Goal: Task Accomplishment & Management: Complete application form

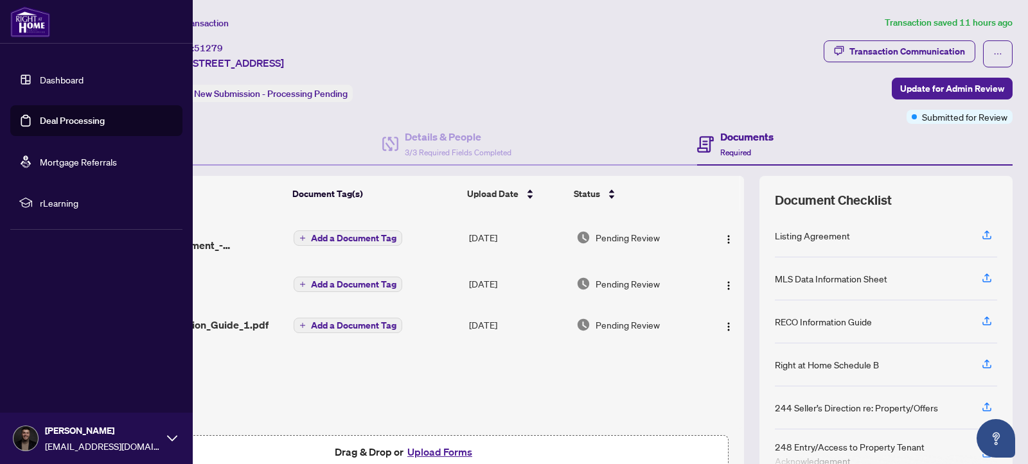
click at [40, 74] on link "Dashboard" at bounding box center [62, 80] width 44 height 12
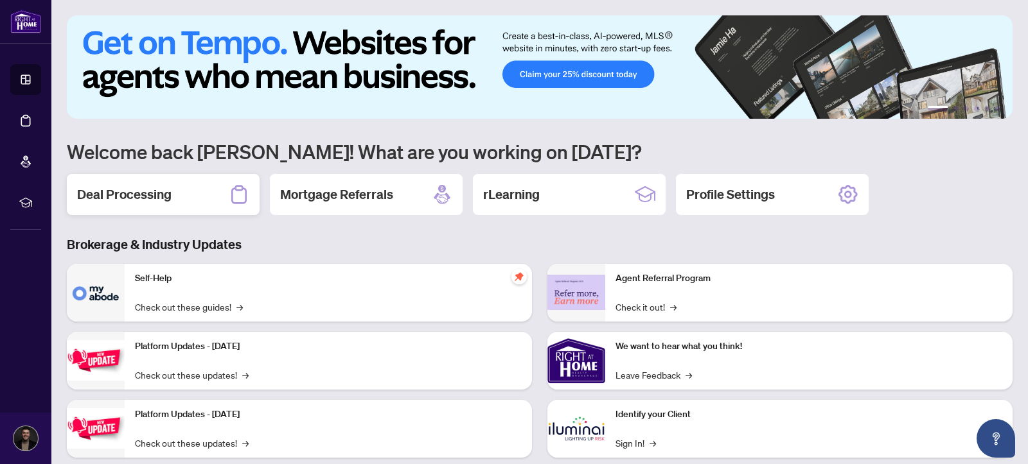
click at [175, 204] on div "Deal Processing" at bounding box center [163, 194] width 193 height 41
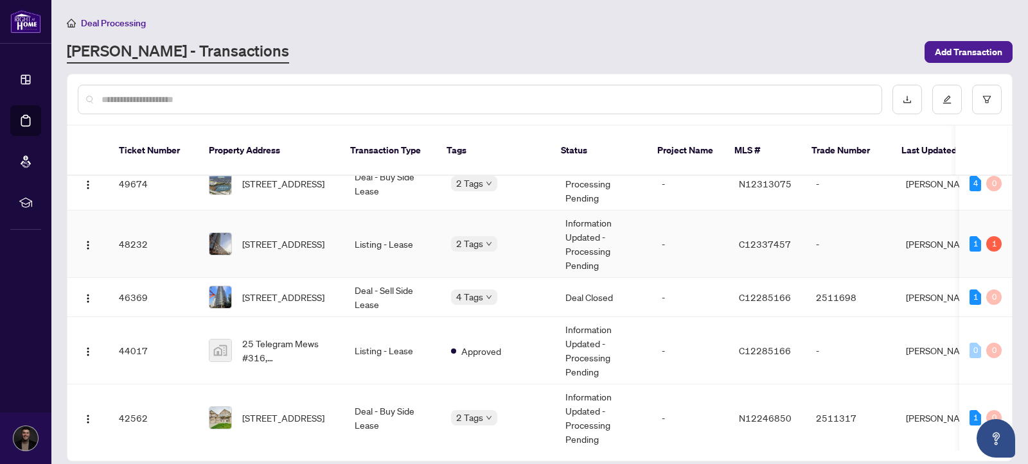
scroll to position [80, 0]
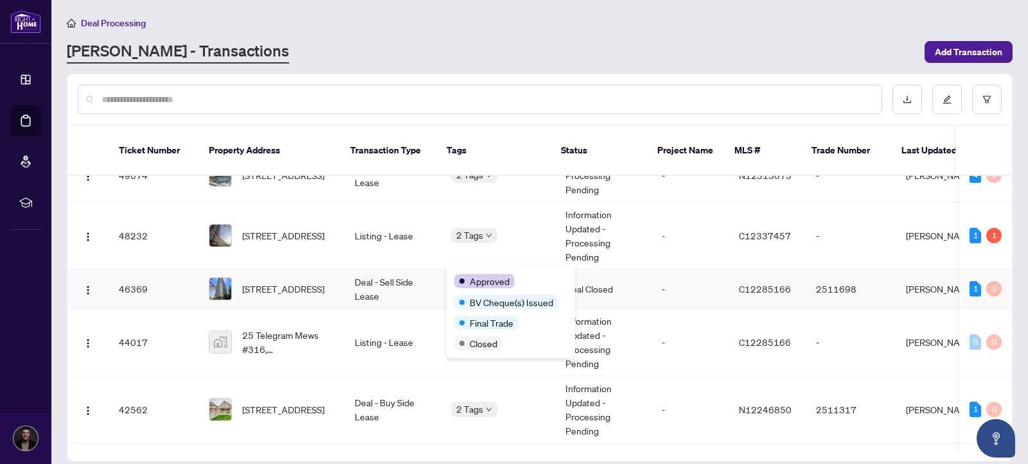
click at [475, 274] on div "Approved" at bounding box center [510, 280] width 113 height 15
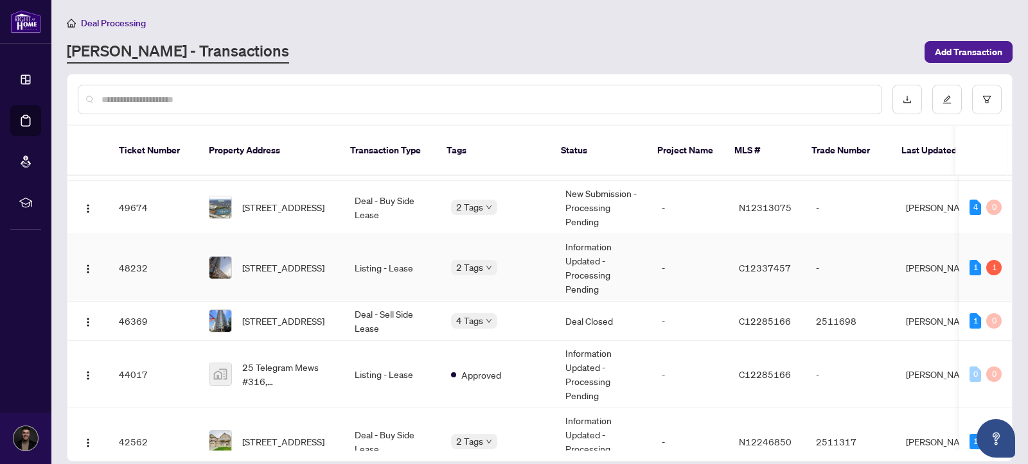
scroll to position [37, 0]
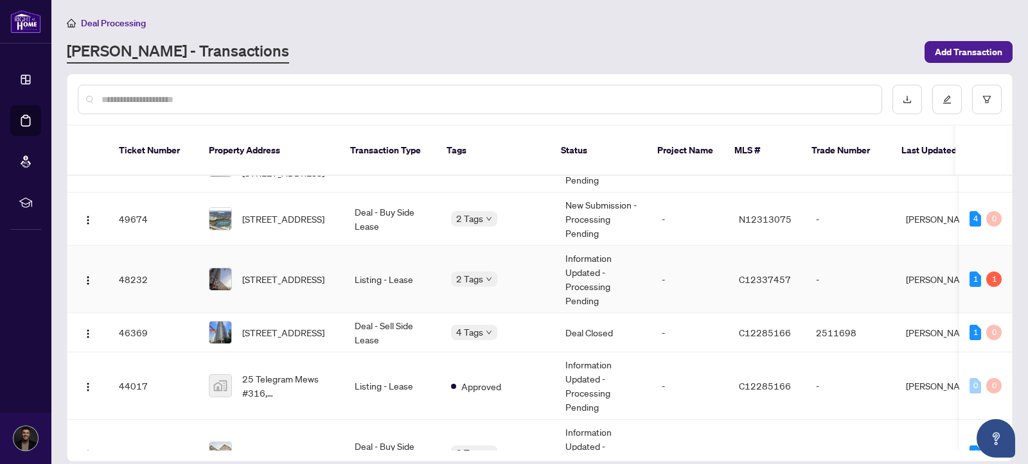
click at [471, 265] on body "Dashboard Deal Processing Mortgage Referrals rLearning Markos Vatavalis [EMAIL_…" at bounding box center [514, 232] width 1028 height 464
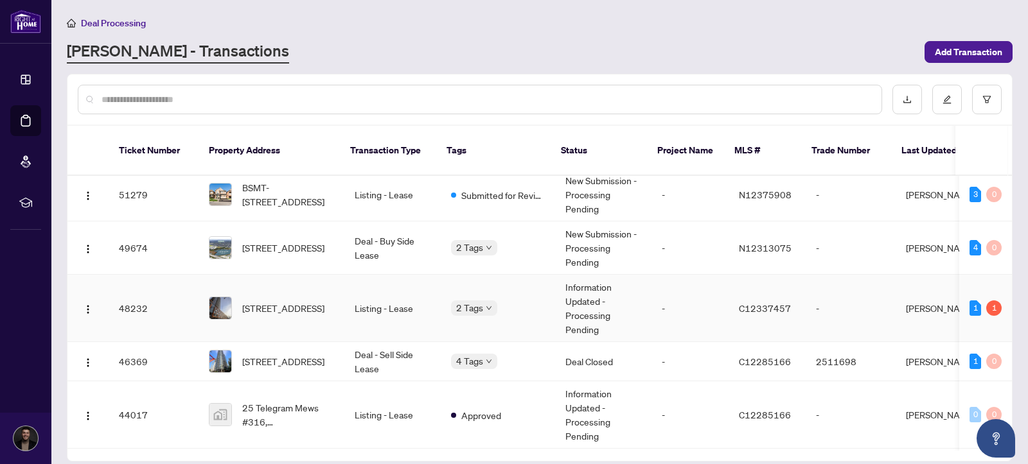
scroll to position [0, 0]
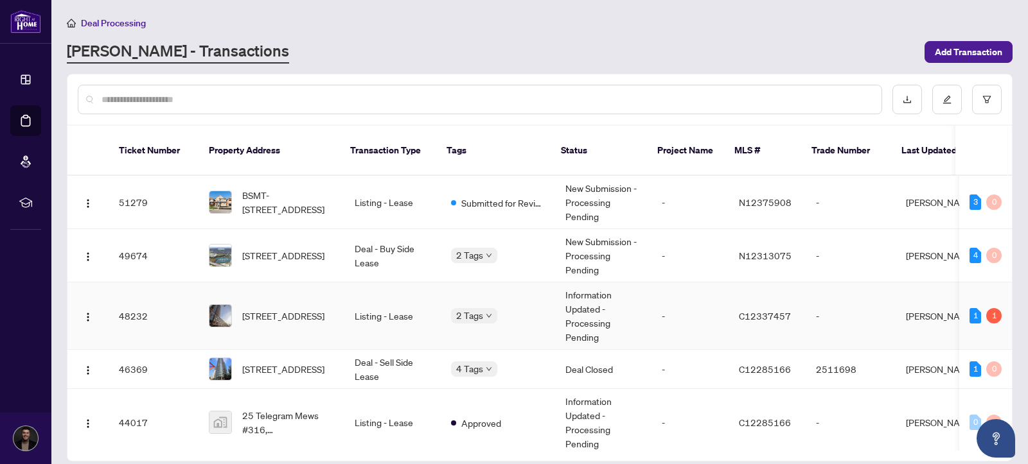
click at [386, 297] on td "Listing - Lease" at bounding box center [392, 316] width 96 height 67
click at [477, 248] on body "Dashboard Deal Processing Mortgage Referrals rLearning Markos Vatavalis [EMAIL_…" at bounding box center [514, 232] width 1028 height 464
click at [401, 236] on td "Deal - Buy Side Lease" at bounding box center [392, 255] width 96 height 53
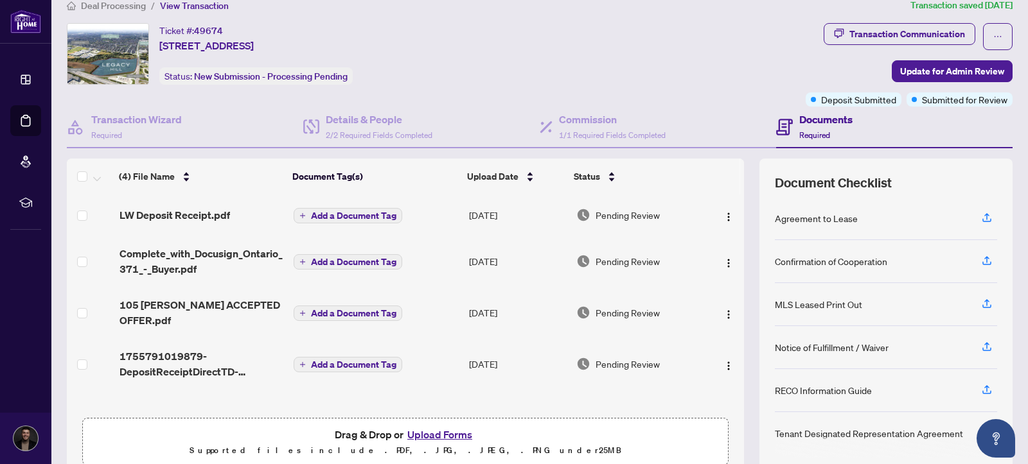
scroll to position [19, 0]
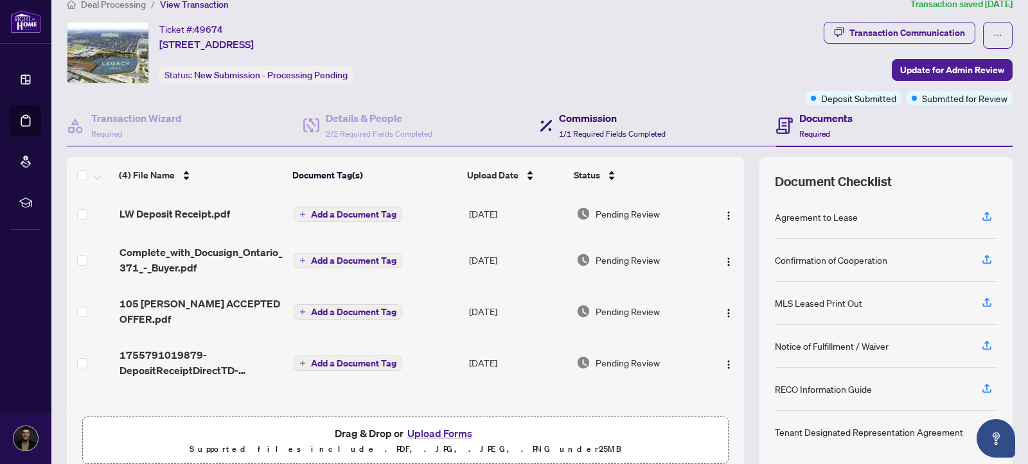
click at [584, 129] on span "1/1 Required Fields Completed" at bounding box center [612, 134] width 107 height 10
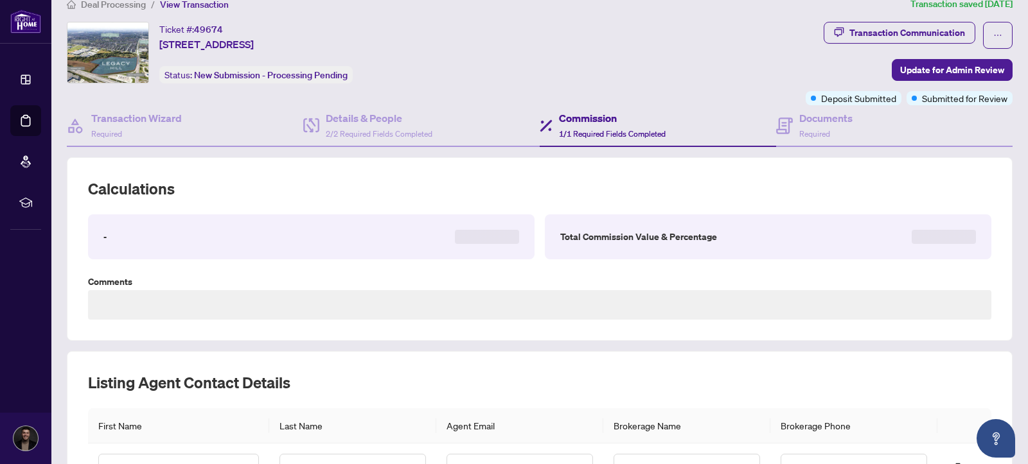
type textarea "**********"
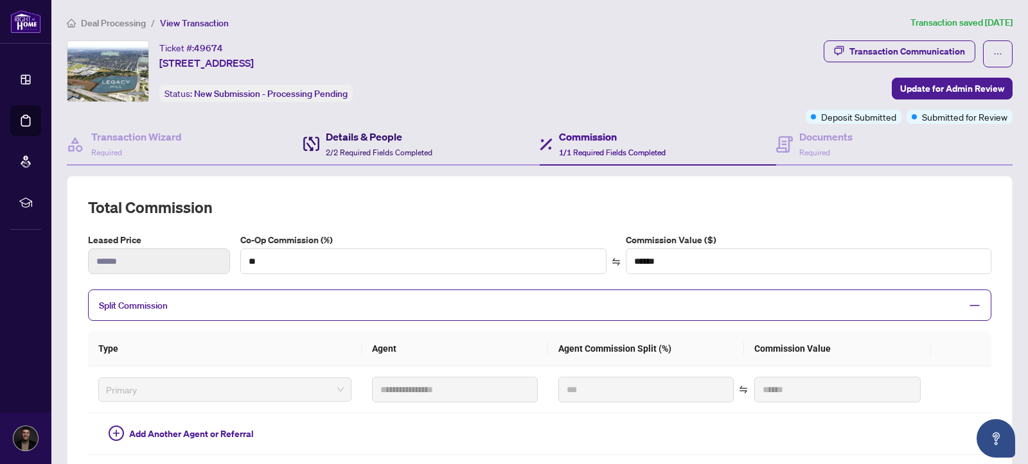
click at [425, 151] on span "2/2 Required Fields Completed" at bounding box center [379, 153] width 107 height 10
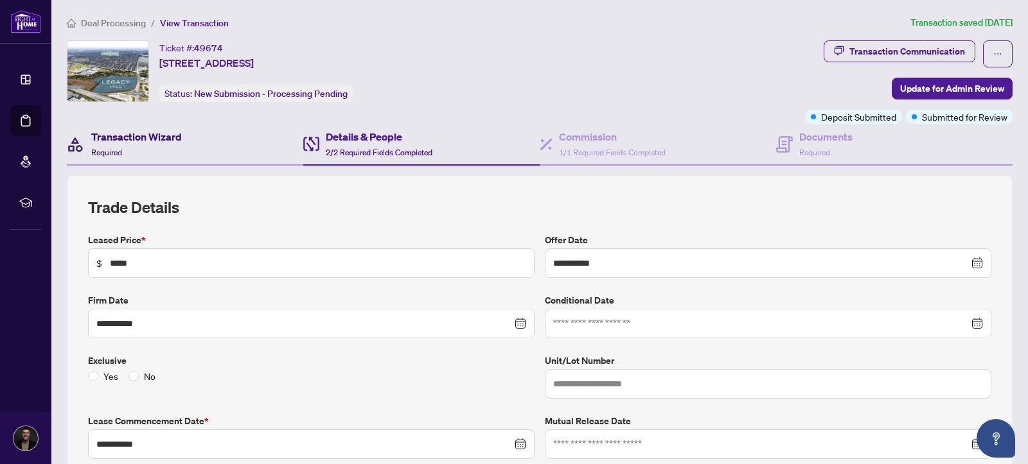
click at [148, 139] on h4 "Transaction Wizard" at bounding box center [136, 136] width 91 height 15
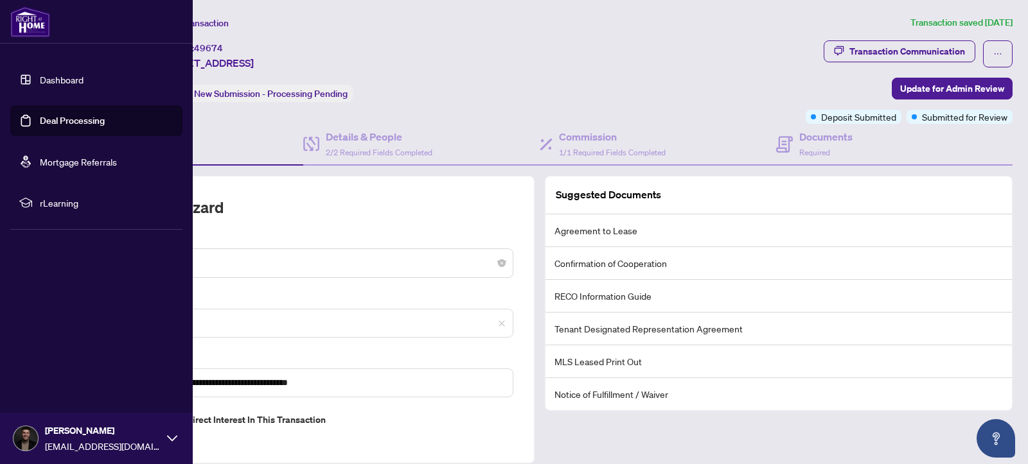
click at [40, 76] on link "Dashboard" at bounding box center [62, 80] width 44 height 12
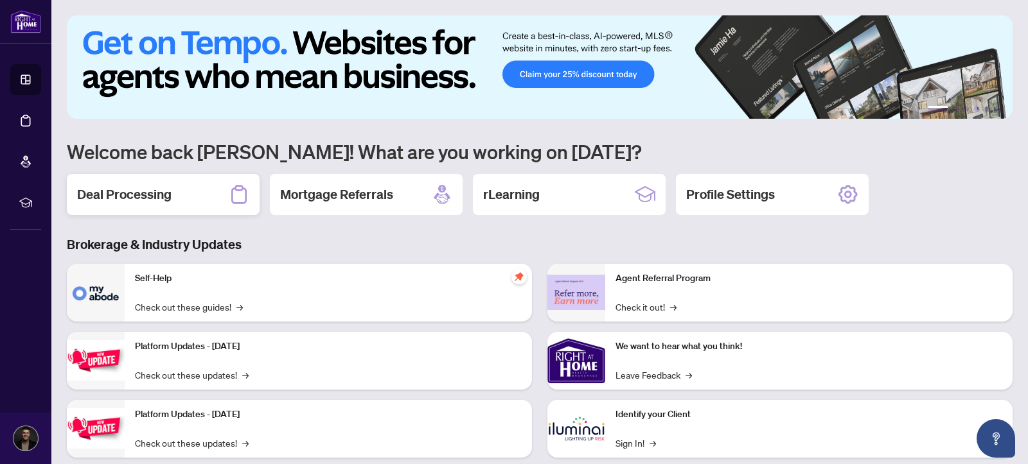
click at [184, 198] on div "Deal Processing" at bounding box center [163, 194] width 193 height 41
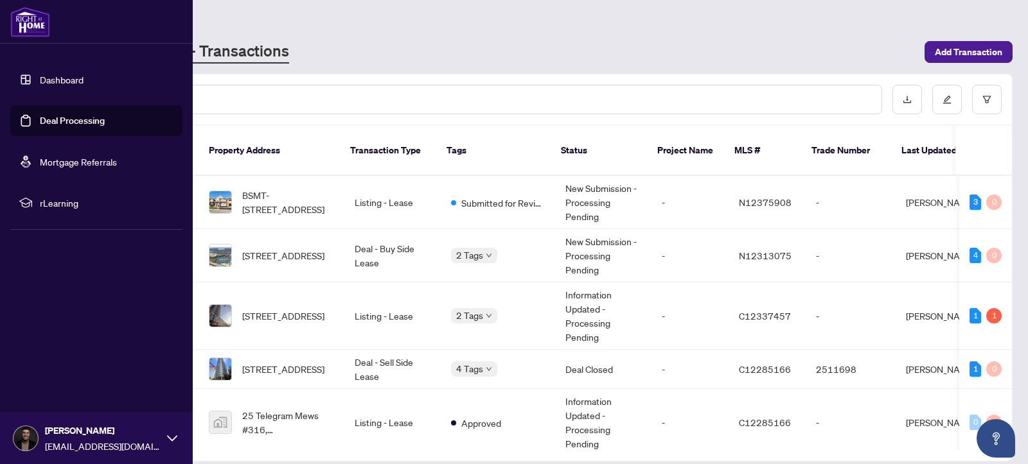
click at [40, 75] on link "Dashboard" at bounding box center [62, 80] width 44 height 12
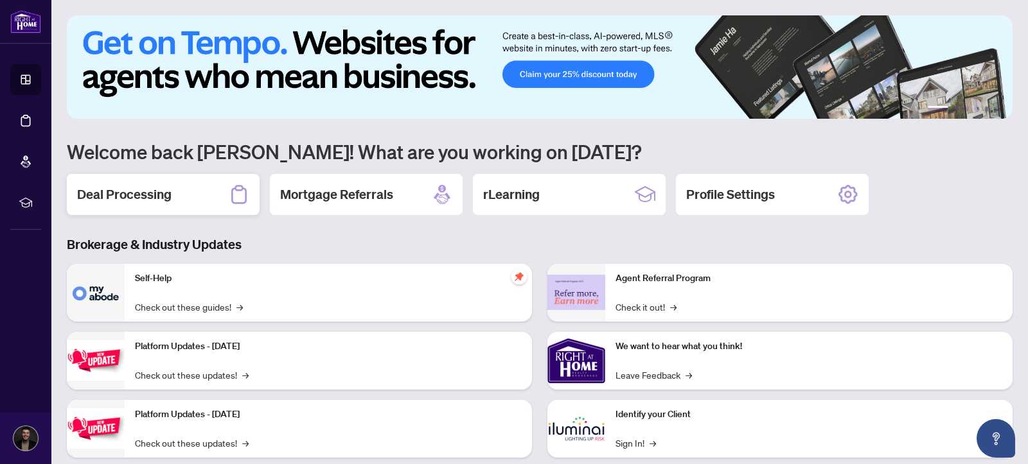
click at [180, 215] on div "Deal Processing" at bounding box center [163, 194] width 193 height 41
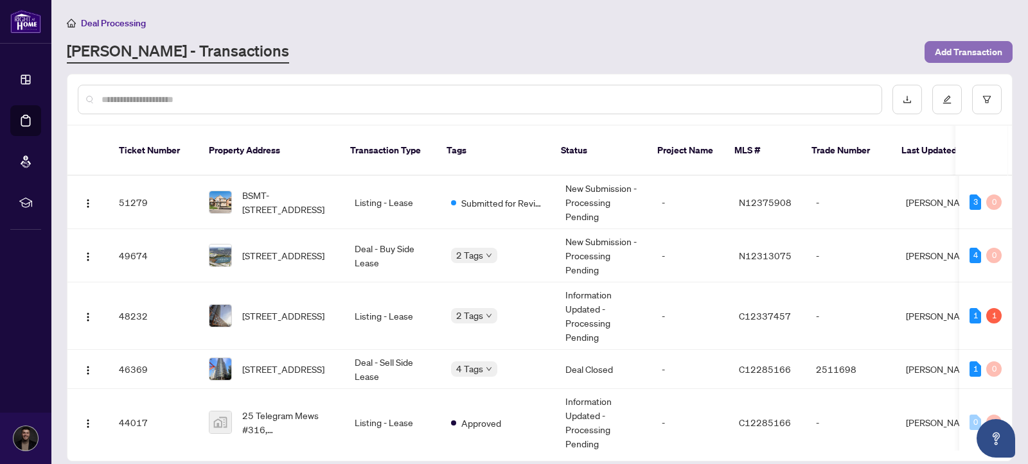
click at [967, 49] on span "Add Transaction" at bounding box center [968, 52] width 67 height 21
